Goal: Task Accomplishment & Management: Manage account settings

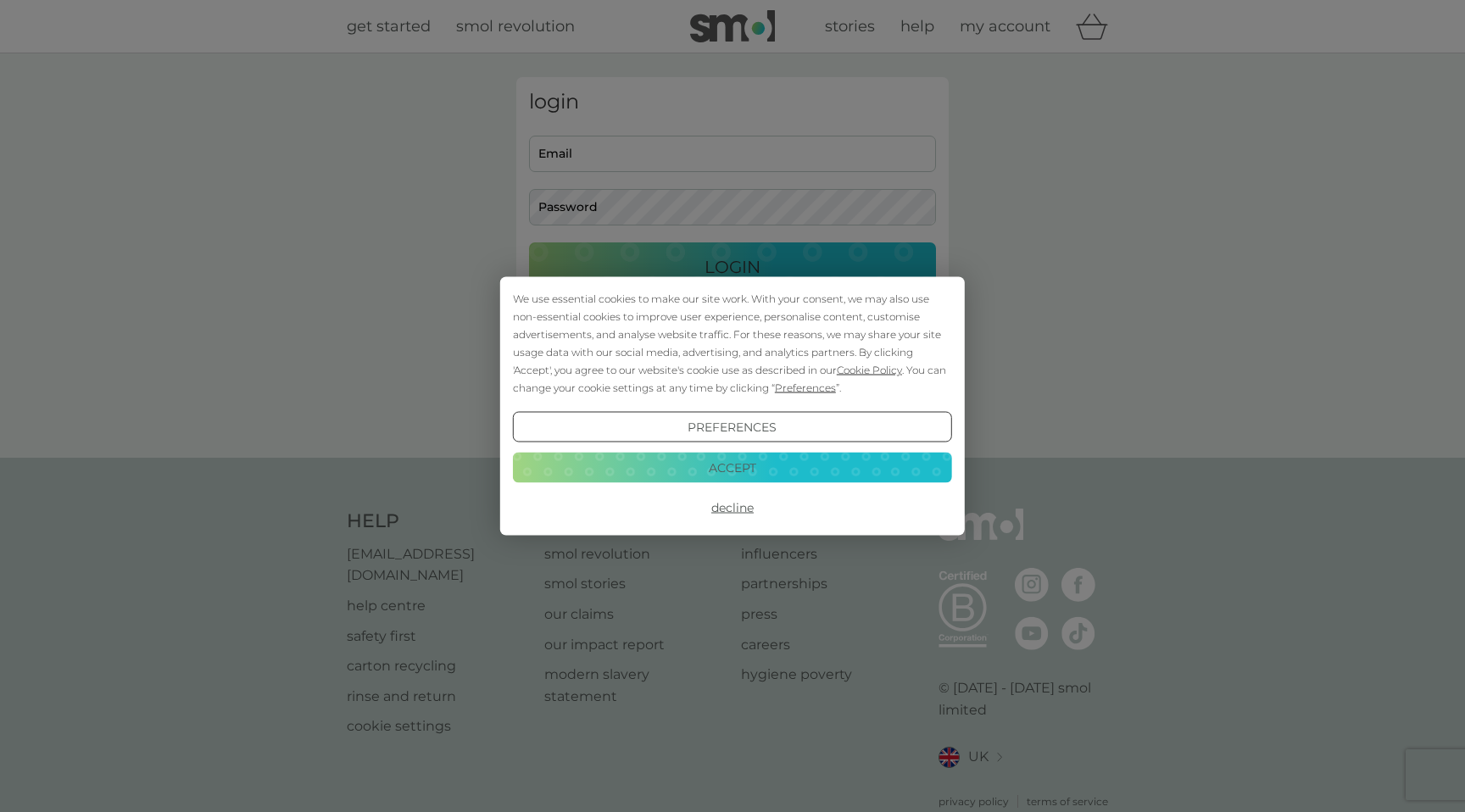
click at [709, 468] on button "Accept" at bounding box center [732, 467] width 439 height 30
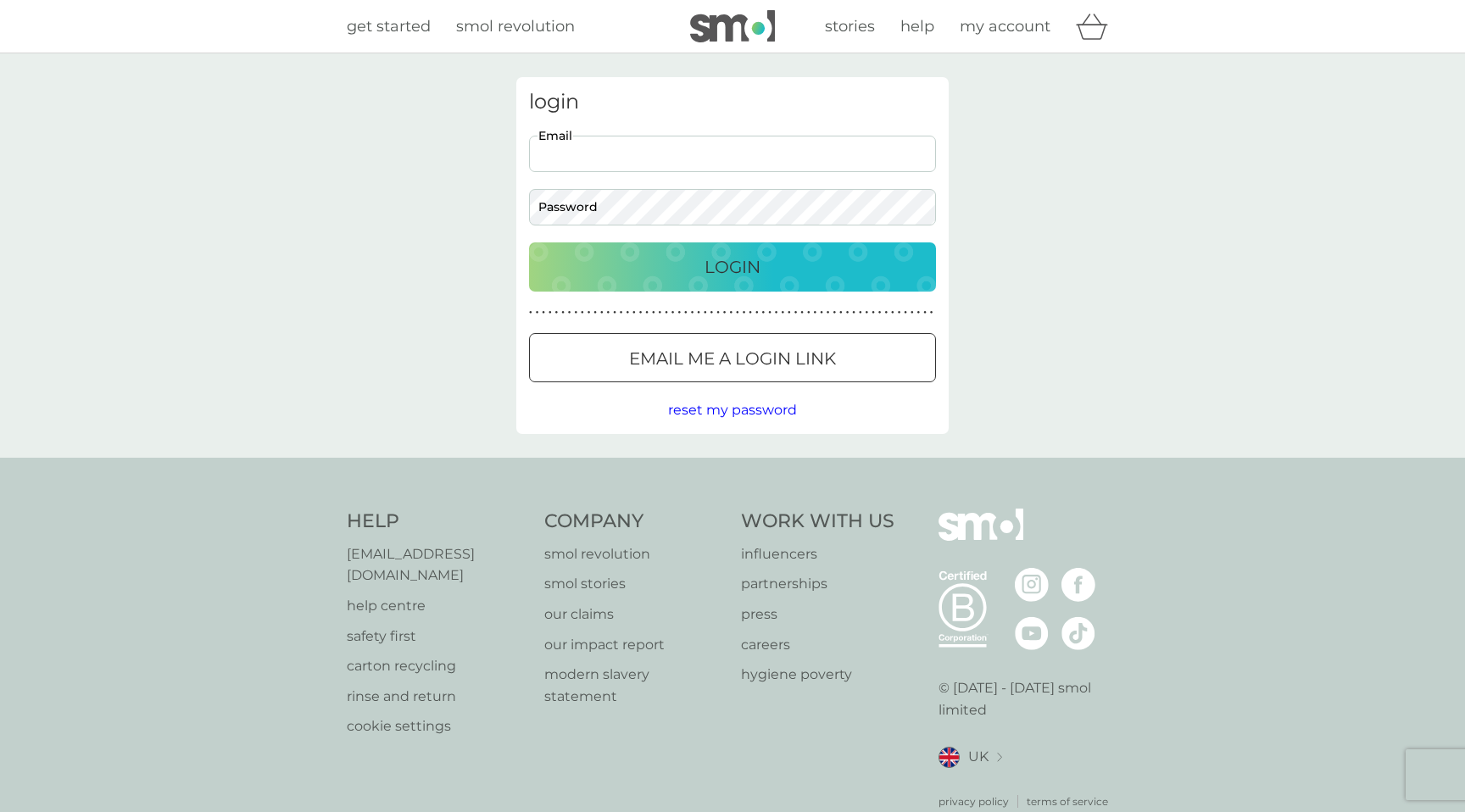
click at [578, 151] on input "Email" at bounding box center [732, 154] width 407 height 36
type input "[EMAIL_ADDRESS][DOMAIN_NAME]"
click at [734, 270] on p "Login" at bounding box center [732, 266] width 56 height 28
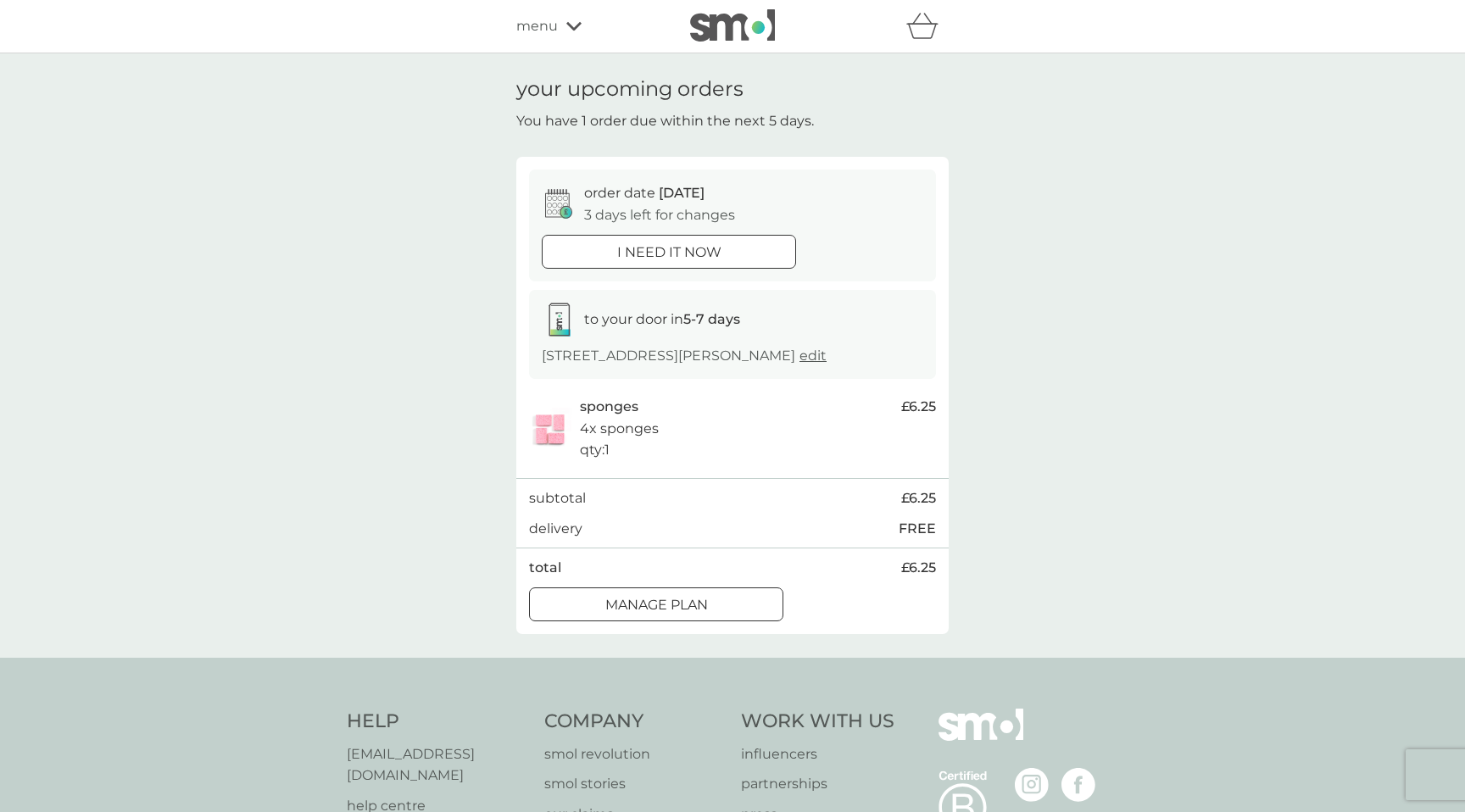
scroll to position [35, 0]
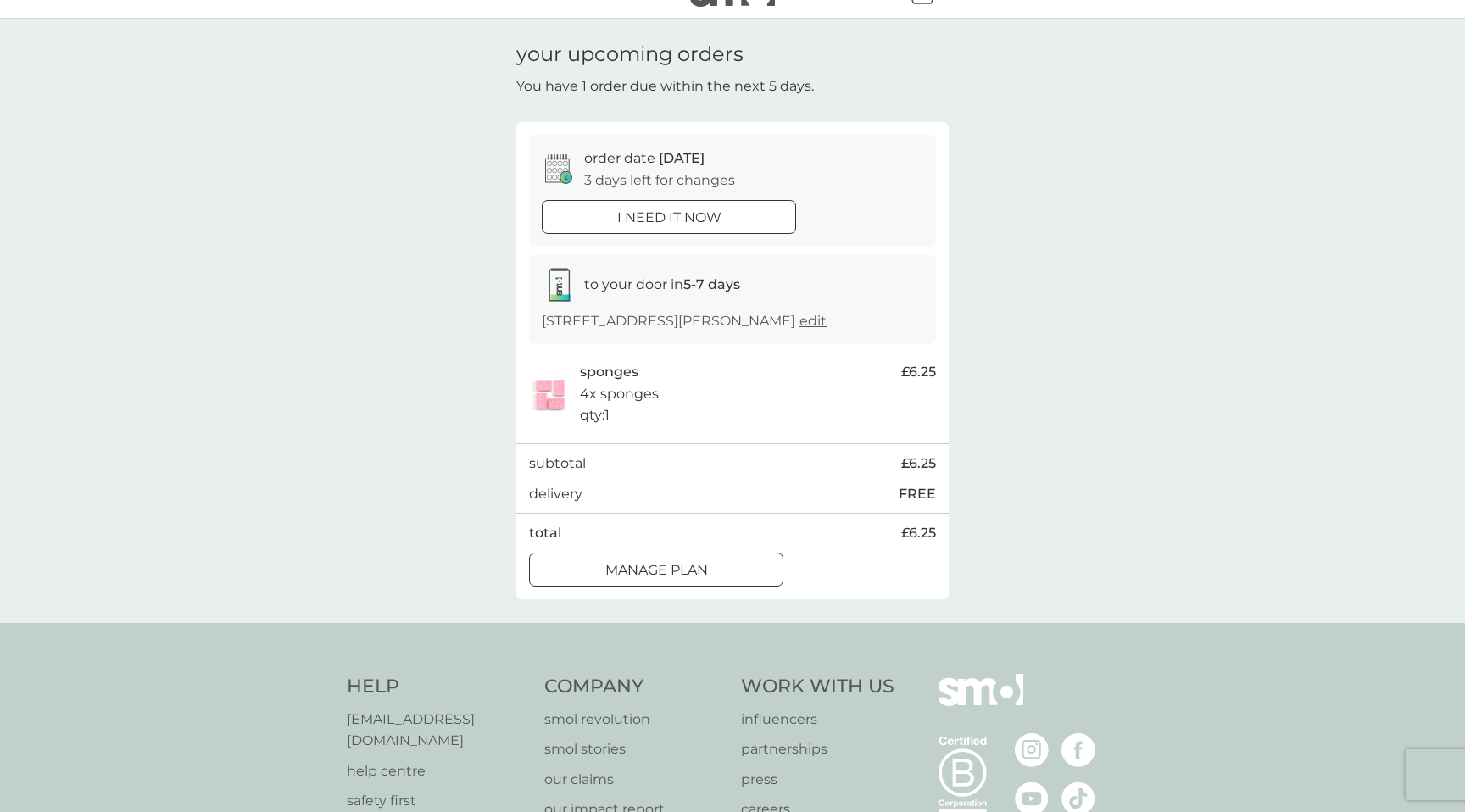
click at [677, 569] on div at bounding box center [677, 569] width 0 height 0
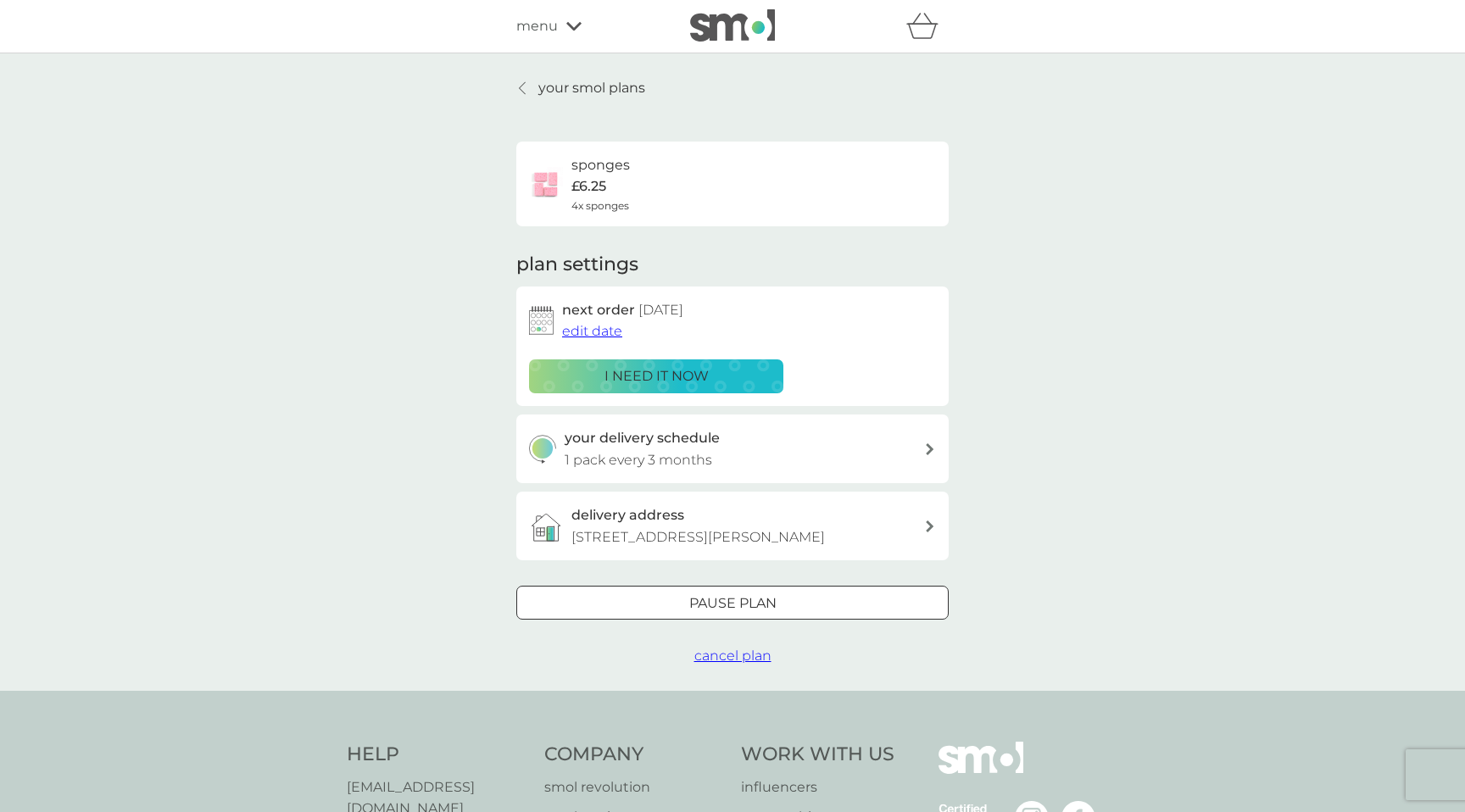
click at [582, 330] on span "edit date" at bounding box center [592, 331] width 60 height 16
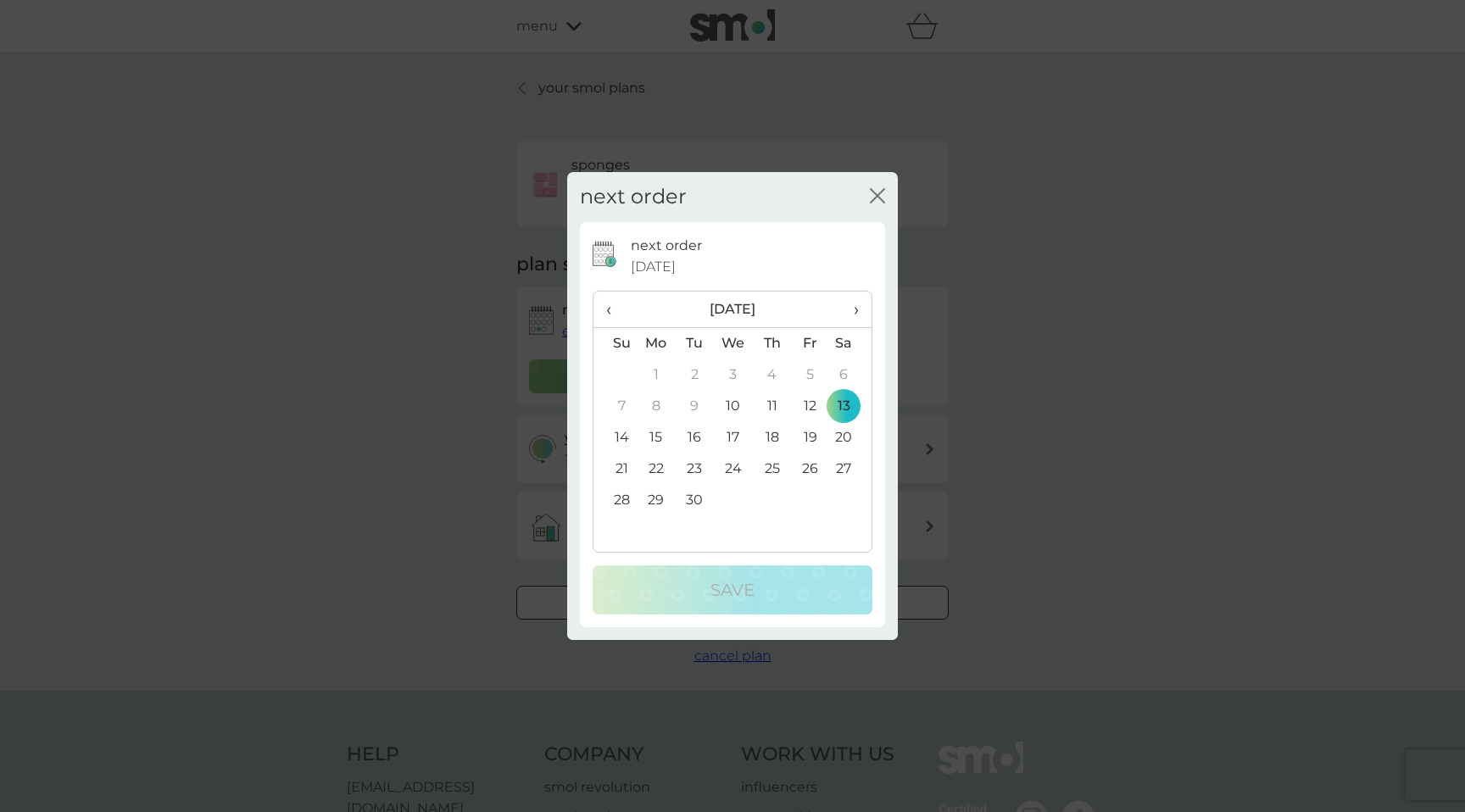
click at [870, 203] on button "close" at bounding box center [876, 197] width 15 height 18
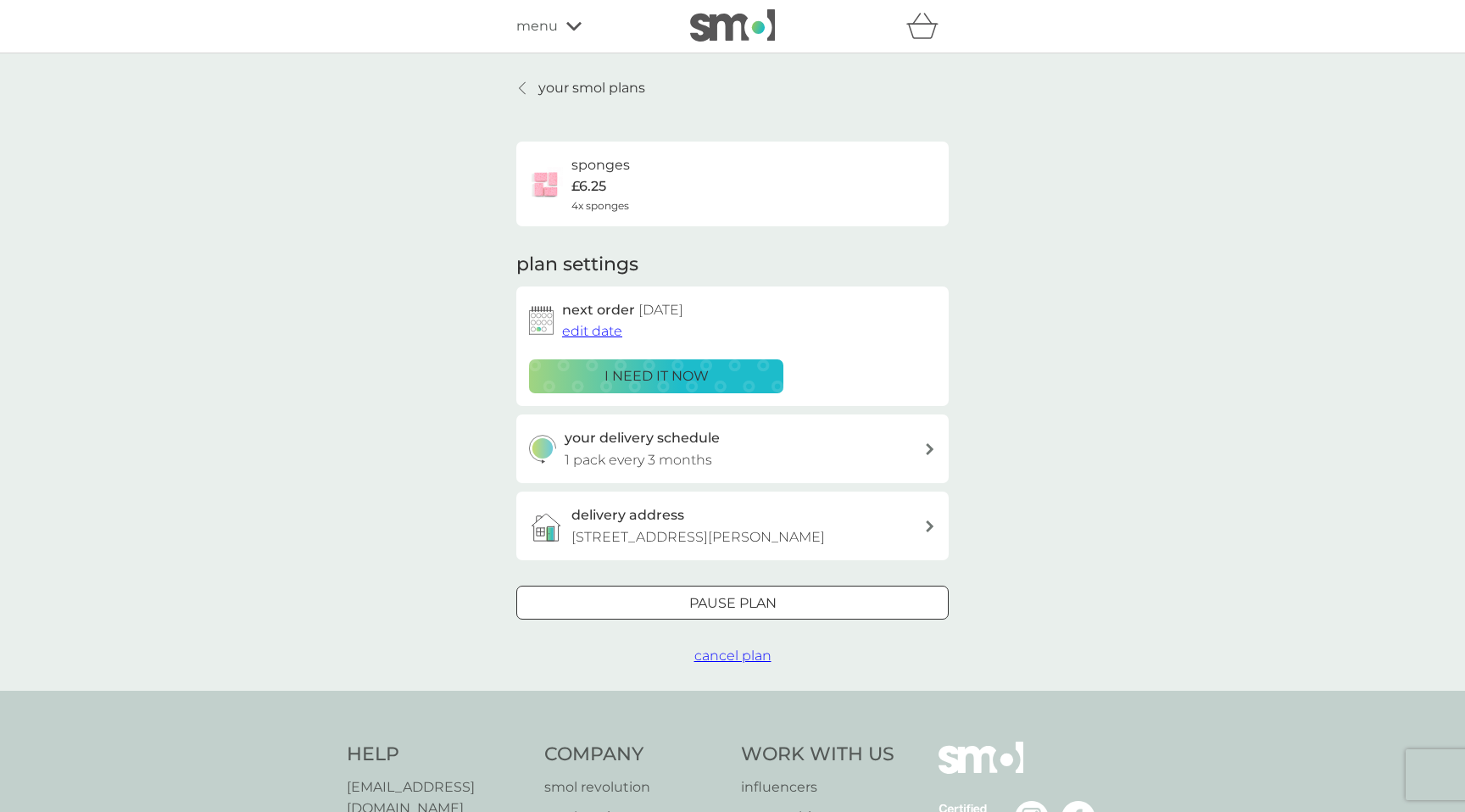
click at [770, 443] on div "your delivery schedule 1 pack every 3 months" at bounding box center [745, 448] width 360 height 43
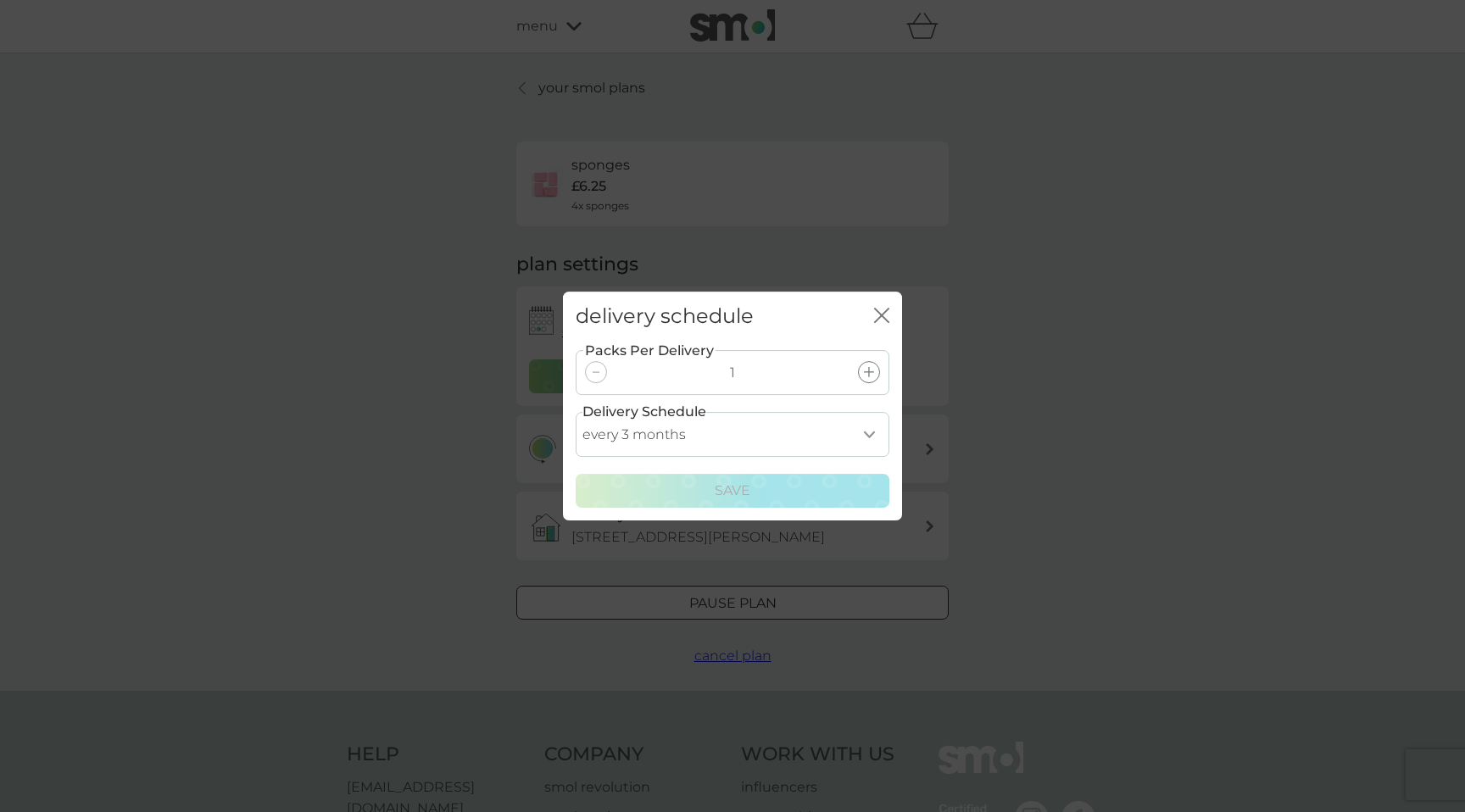
click at [829, 444] on select "every 1 month every 2 months every 3 months every 4 months every 5 months every…" at bounding box center [732, 434] width 313 height 45
select select "4"
click at [575, 412] on select "every 1 month every 2 months every 3 months every 4 months every 5 months every…" at bounding box center [732, 434] width 313 height 45
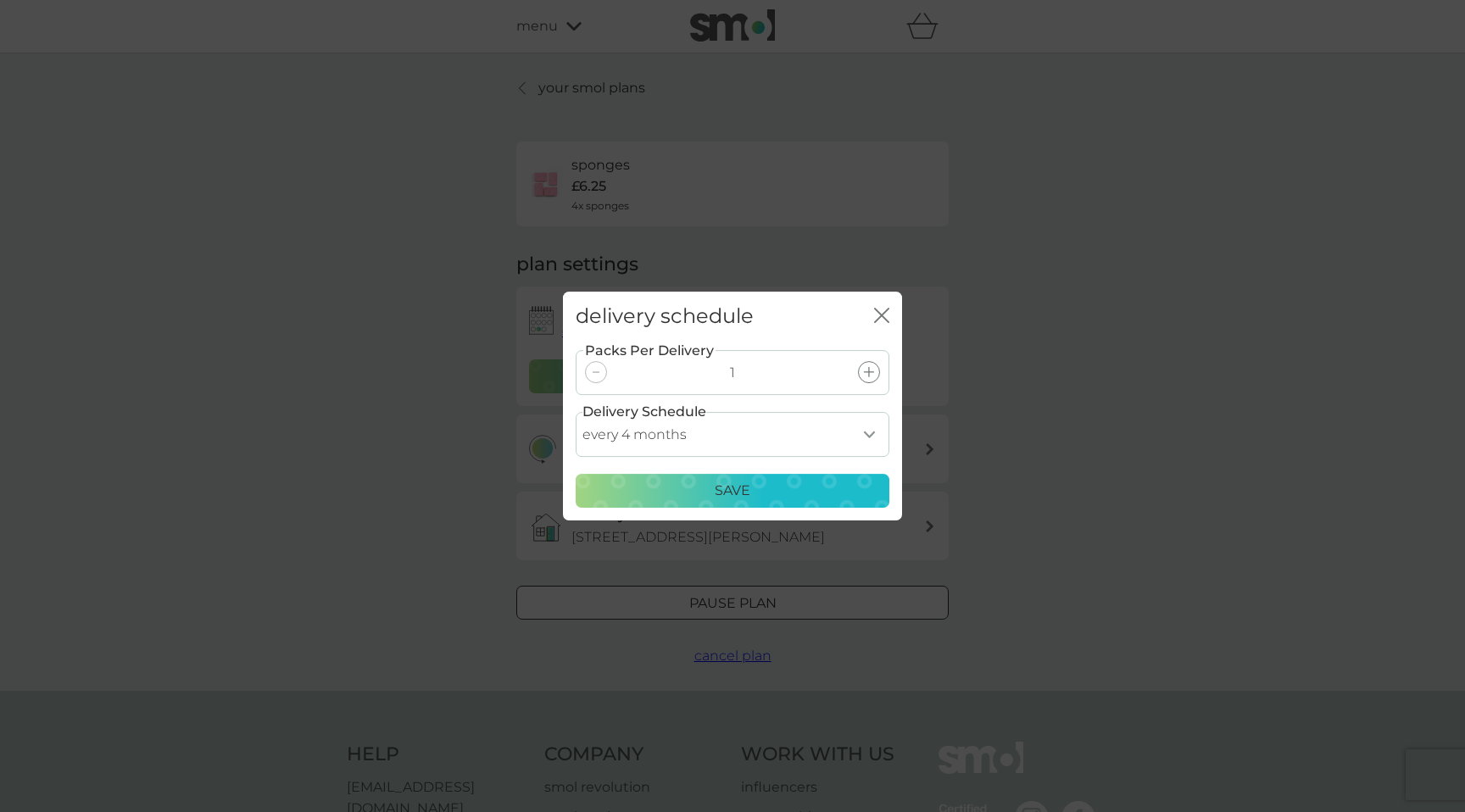
click at [777, 491] on div "Save" at bounding box center [732, 490] width 291 height 22
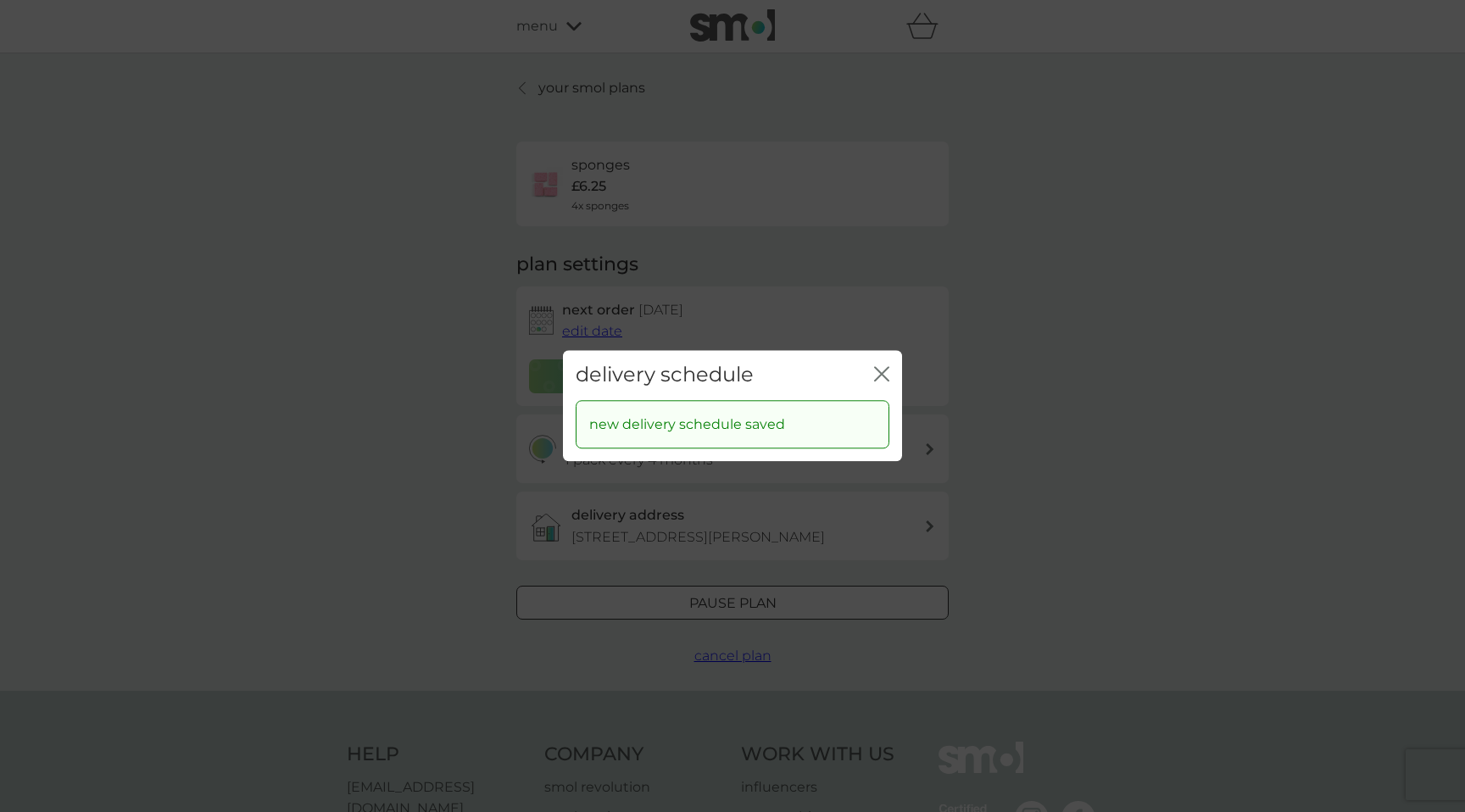
click at [880, 374] on icon "close" at bounding box center [878, 373] width 7 height 13
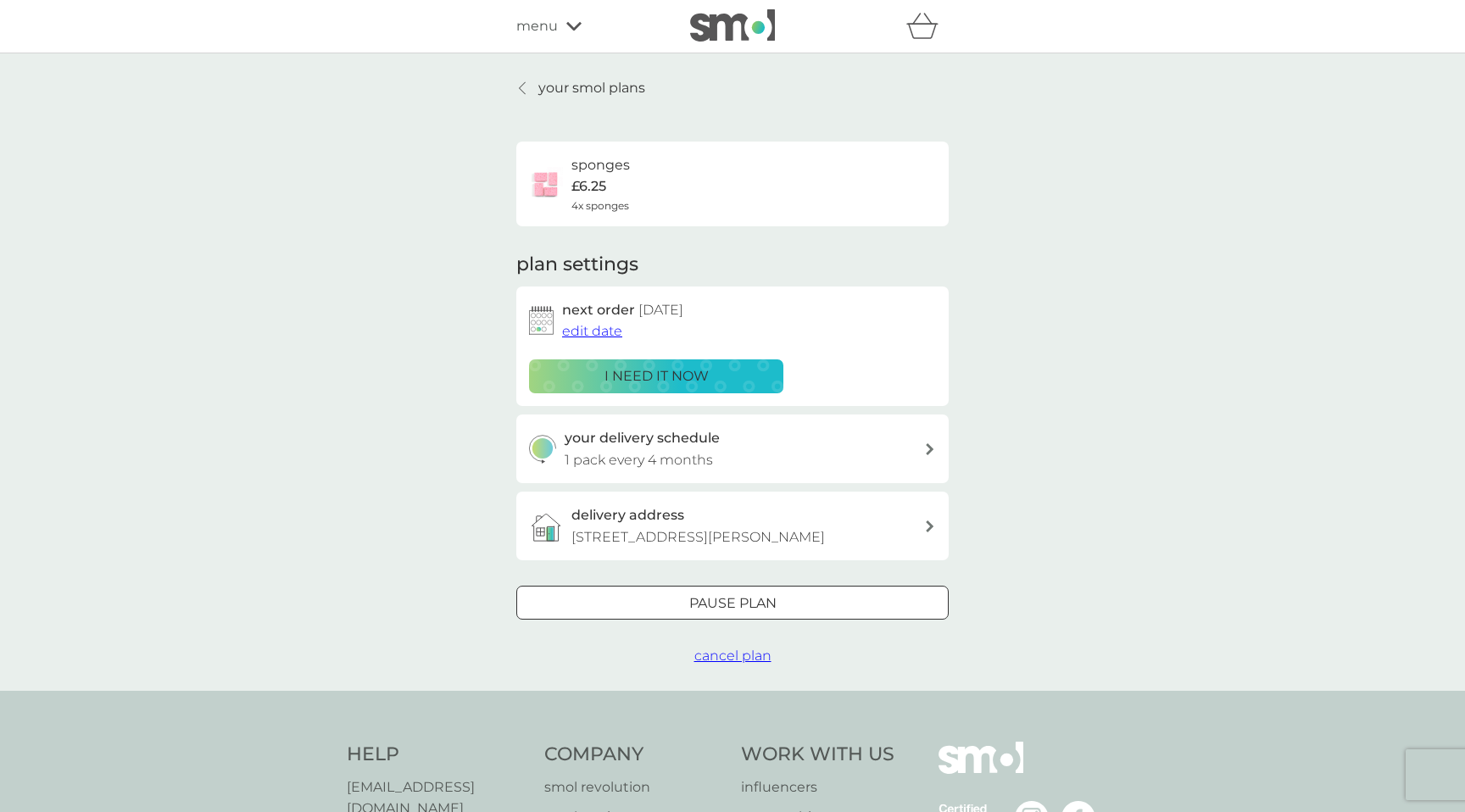
click at [717, 455] on div "your delivery schedule 1 pack every 4 months" at bounding box center [745, 448] width 360 height 43
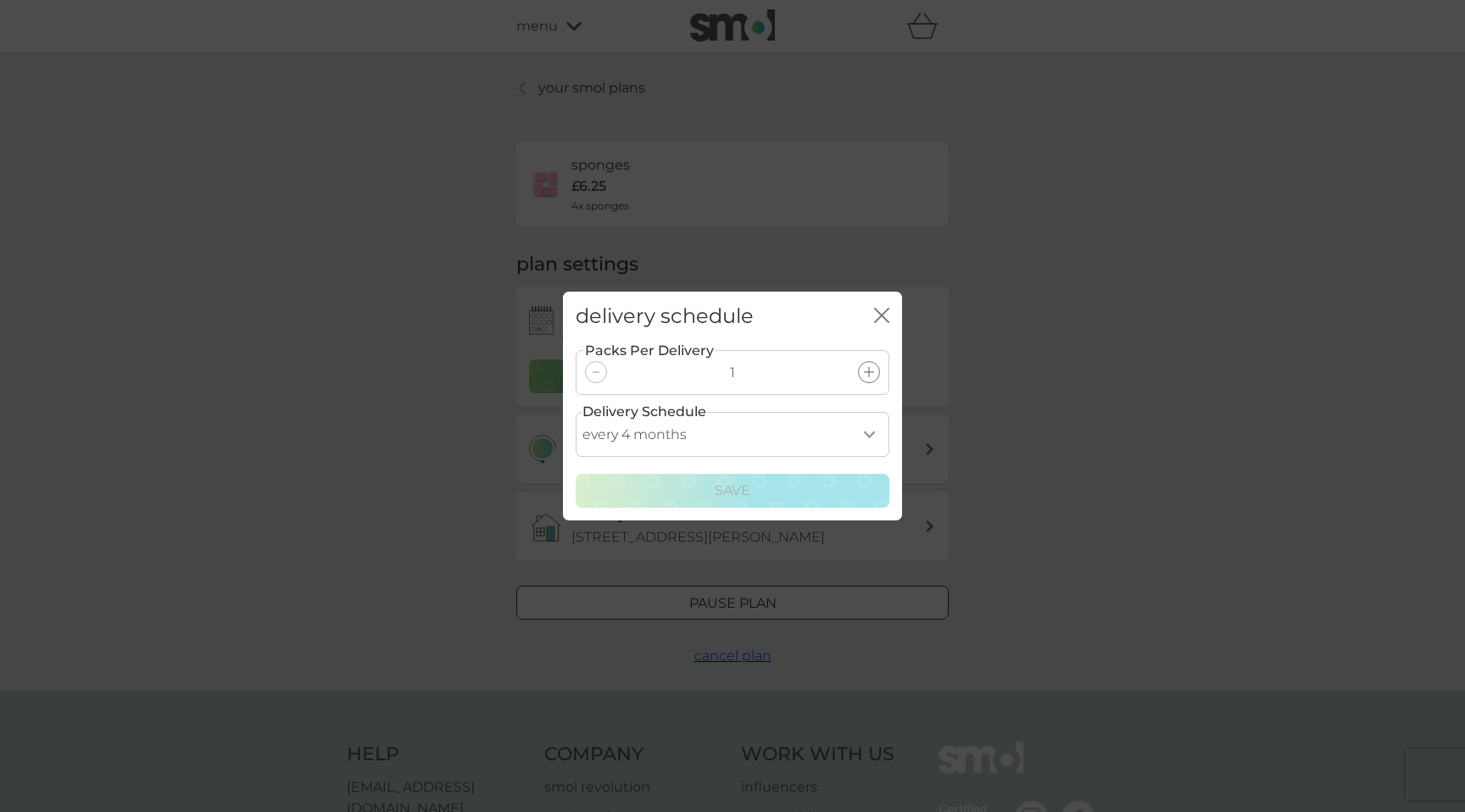
click at [714, 423] on select "every 1 month every 2 months every 3 months every 4 months every 5 months every…" at bounding box center [732, 434] width 313 height 45
select select "5"
click at [575, 412] on select "every 1 month every 2 months every 3 months every 4 months every 5 months every…" at bounding box center [732, 434] width 313 height 45
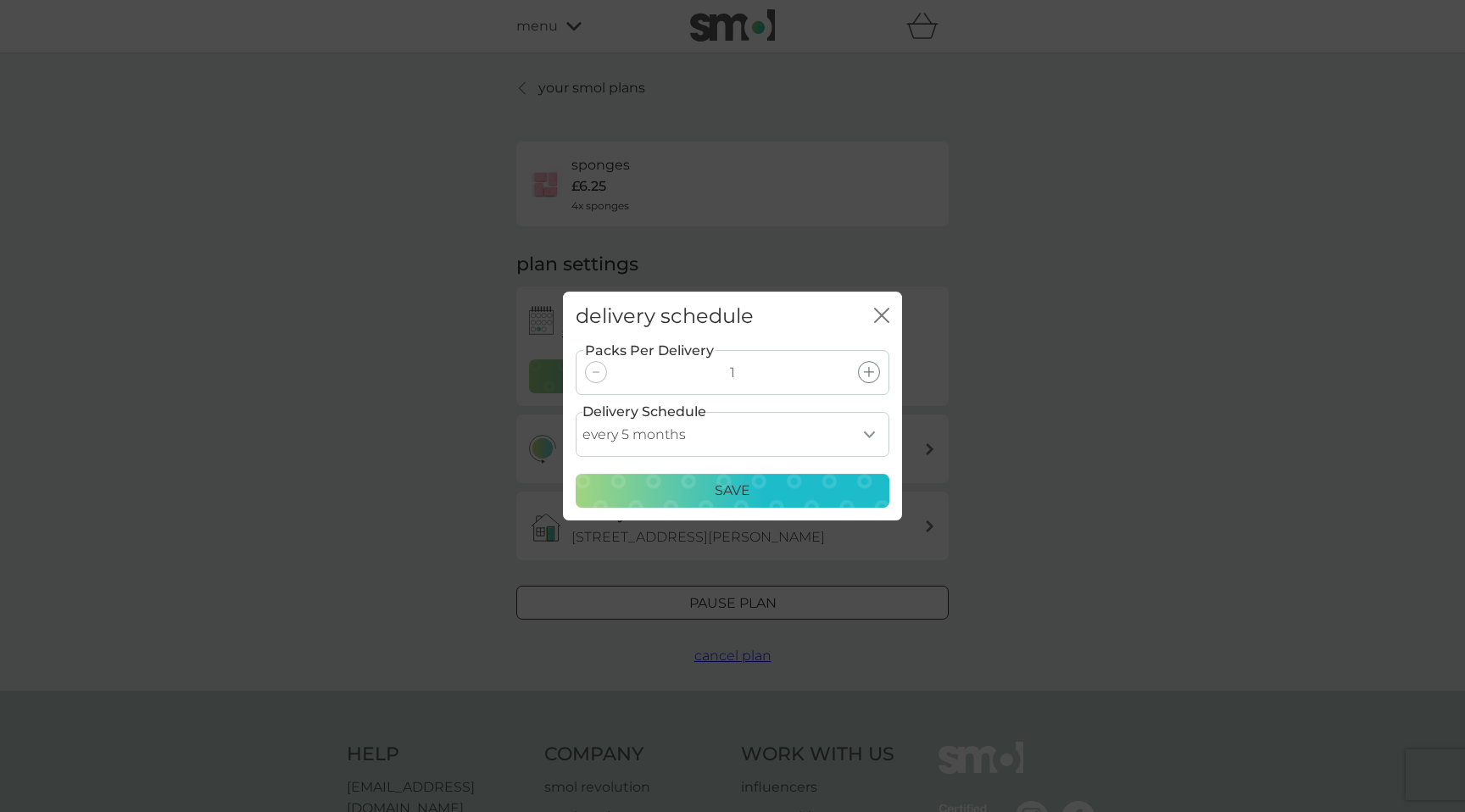
click at [736, 489] on p "Save" at bounding box center [732, 490] width 36 height 22
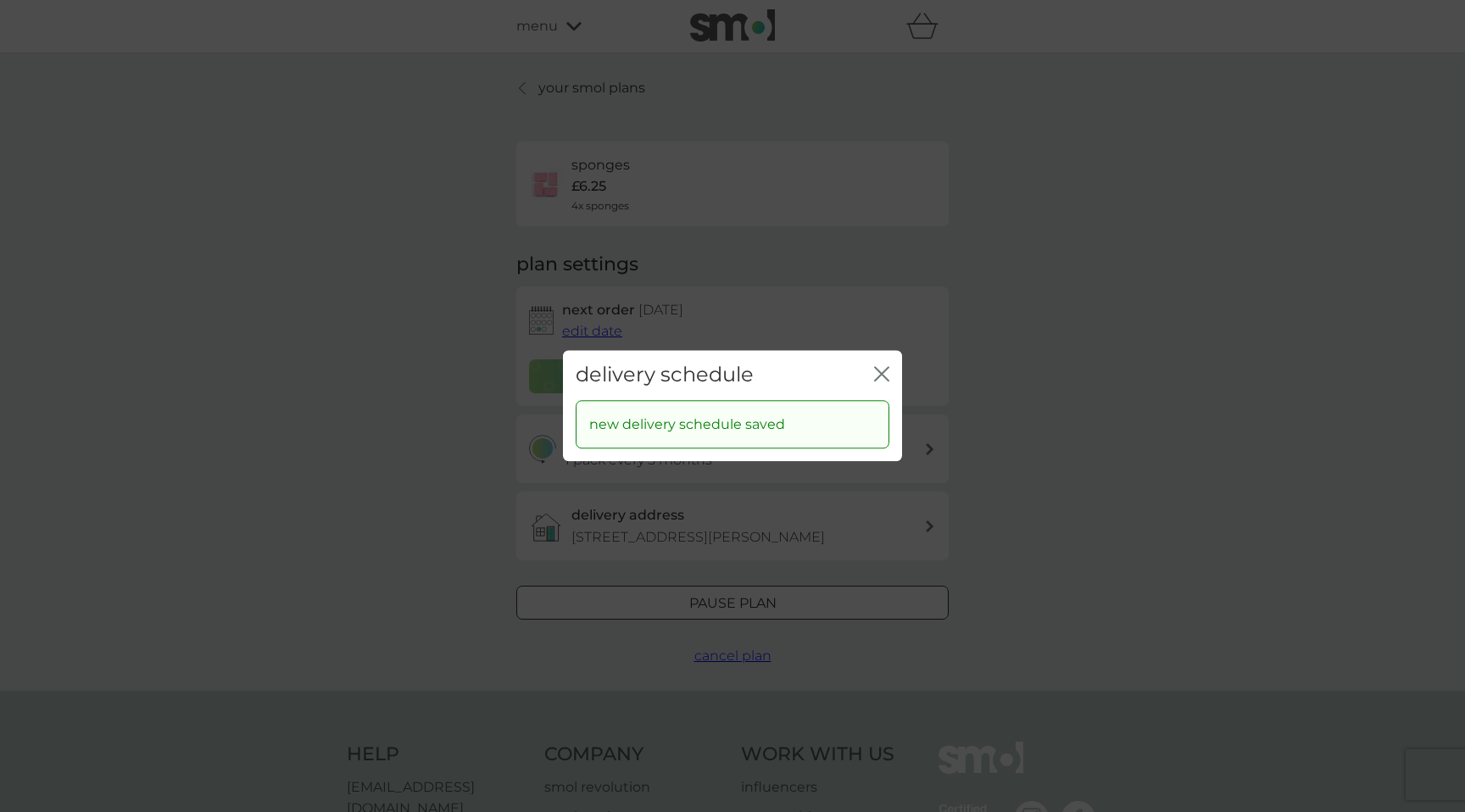
click at [877, 372] on icon "close" at bounding box center [881, 373] width 15 height 15
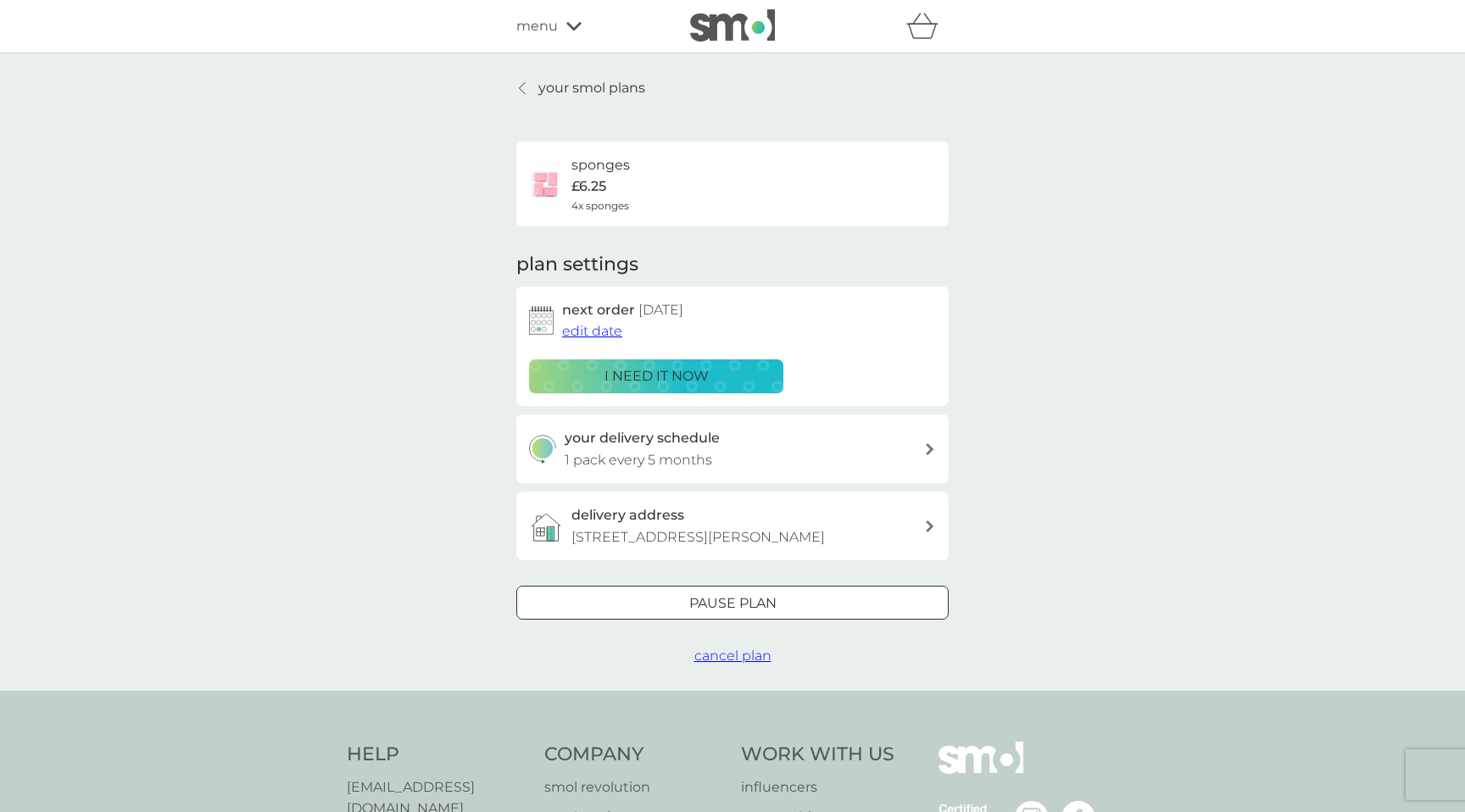
click at [583, 334] on span "edit date" at bounding box center [592, 331] width 60 height 16
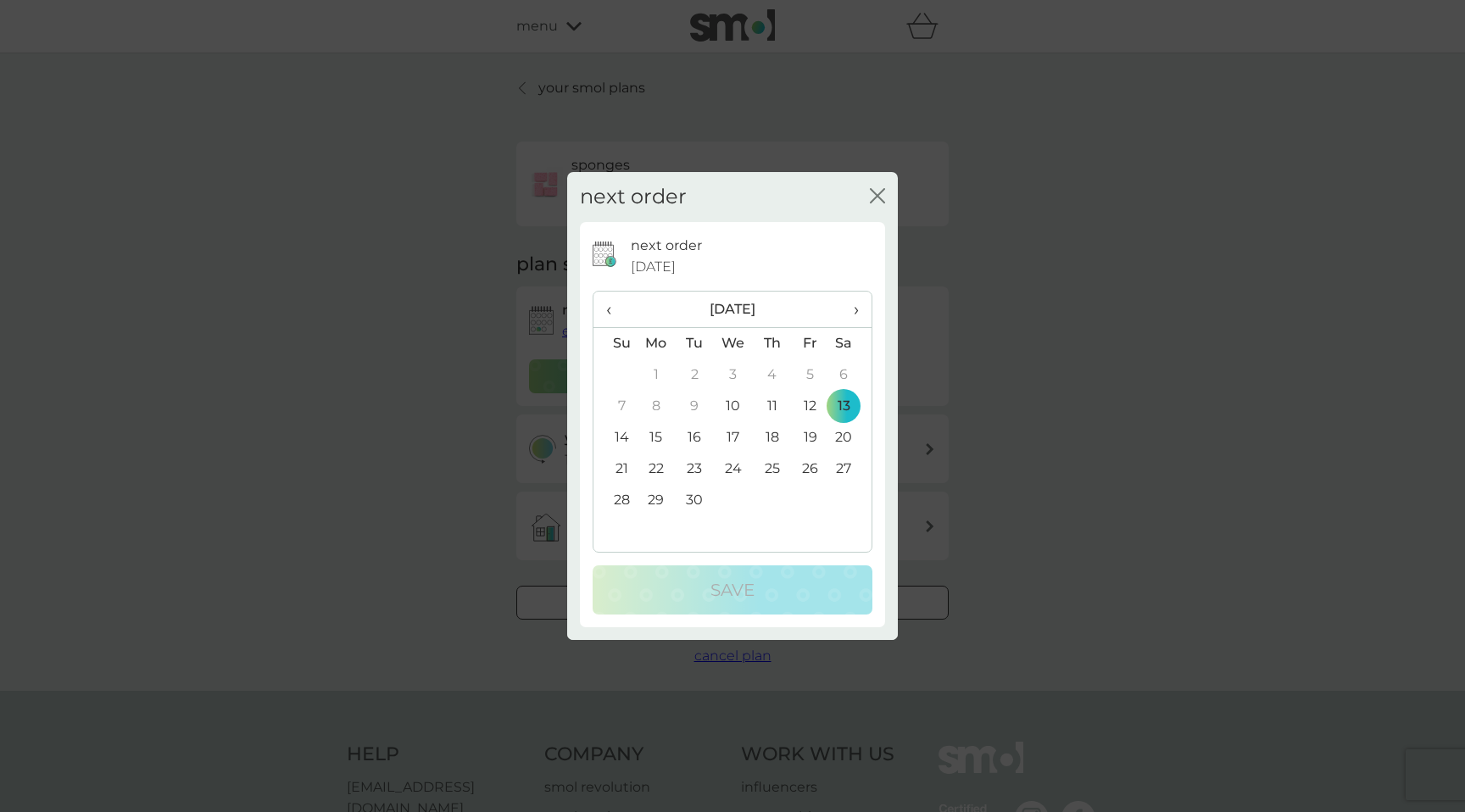
click at [858, 306] on span "›" at bounding box center [850, 309] width 17 height 35
click at [840, 406] on td "8" at bounding box center [851, 406] width 43 height 31
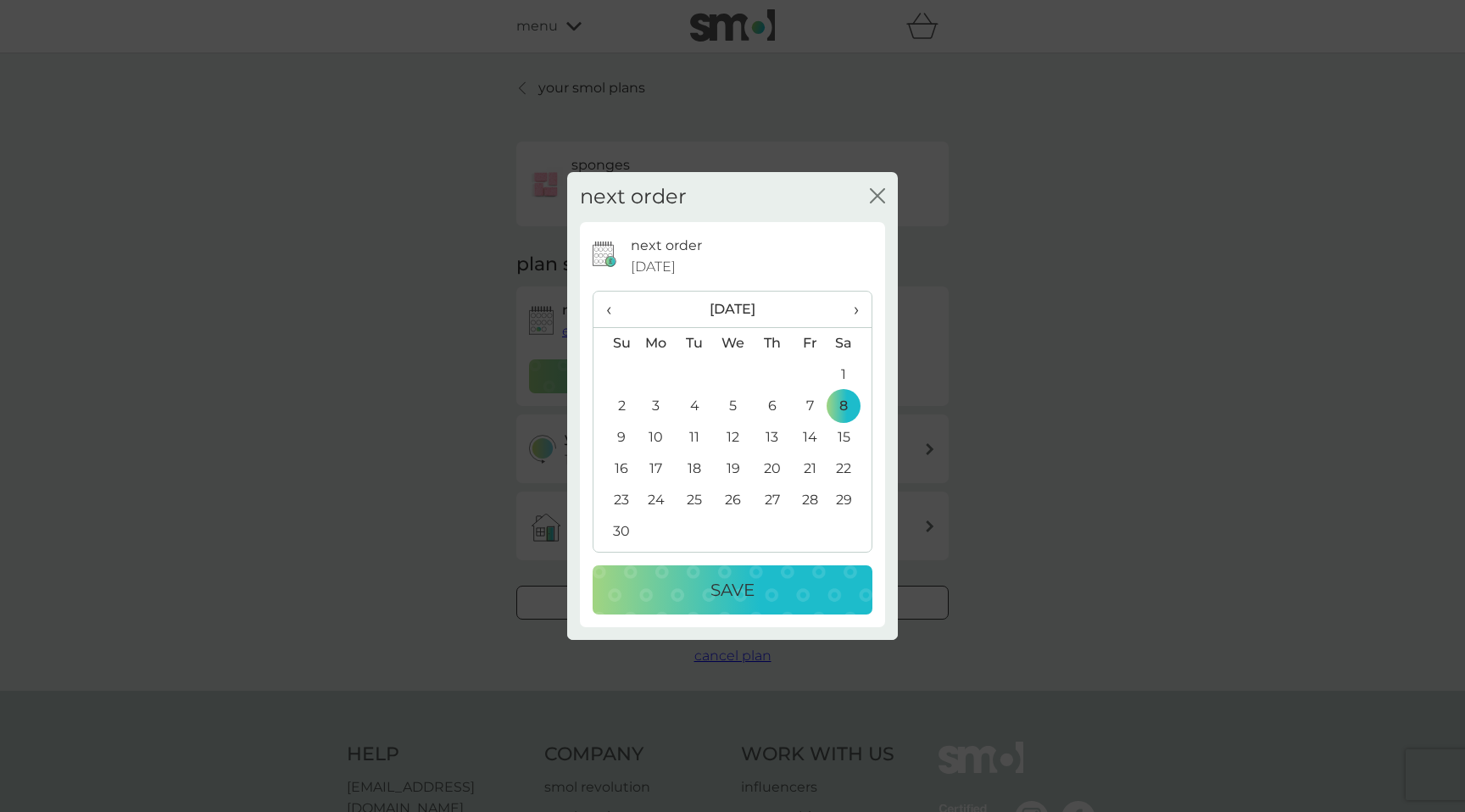
click at [730, 584] on p "Save" at bounding box center [732, 589] width 44 height 28
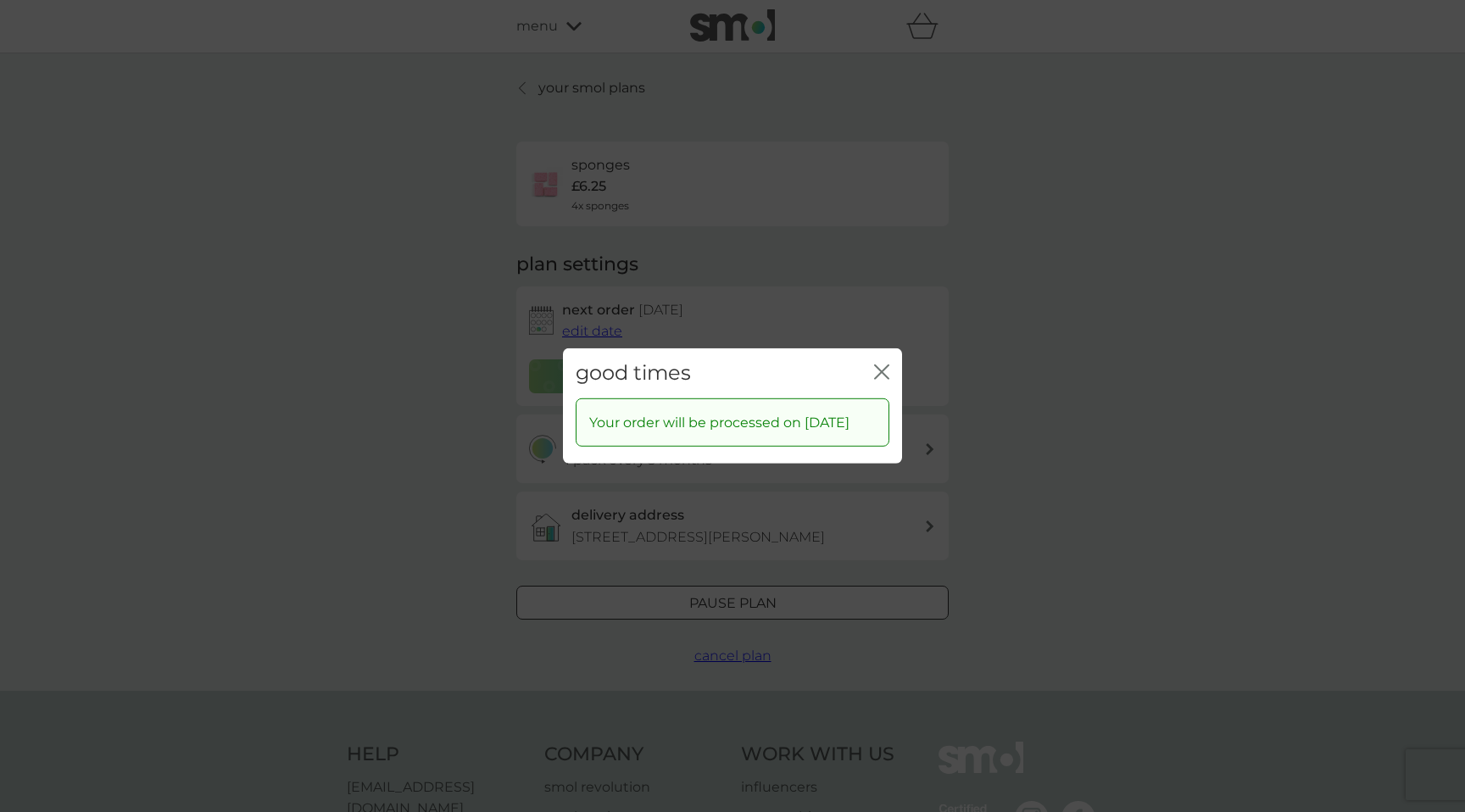
click at [880, 365] on icon "close" at bounding box center [878, 371] width 7 height 13
